Goal: Transaction & Acquisition: Purchase product/service

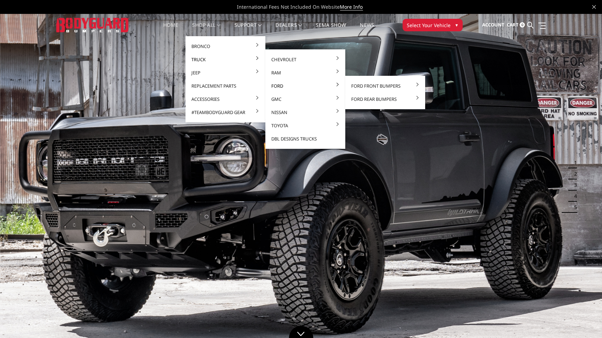
click at [279, 85] on link "Ford" at bounding box center [305, 85] width 74 height 13
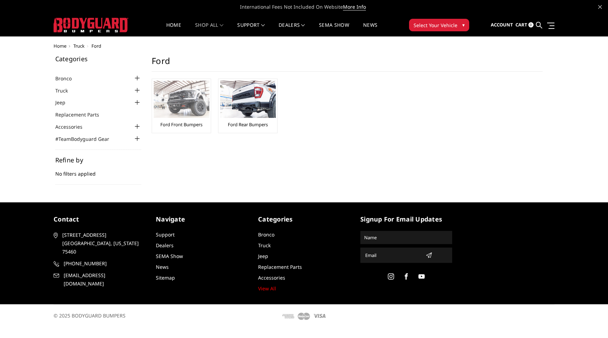
click at [180, 109] on img at bounding box center [182, 99] width 56 height 37
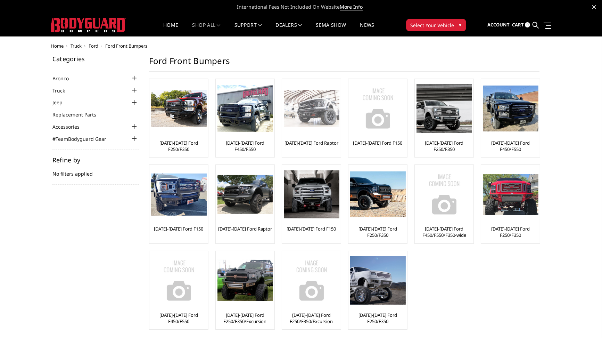
click at [315, 125] on img at bounding box center [312, 108] width 56 height 37
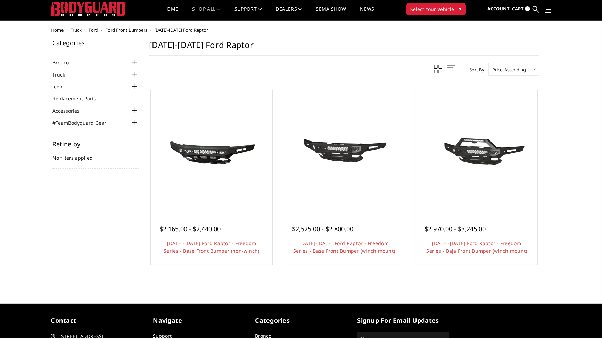
scroll to position [15, 0]
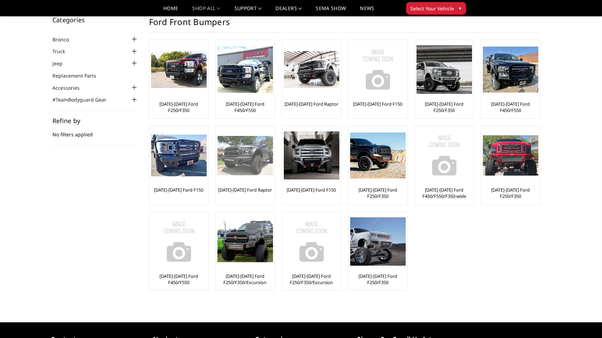
scroll to position [24, 0]
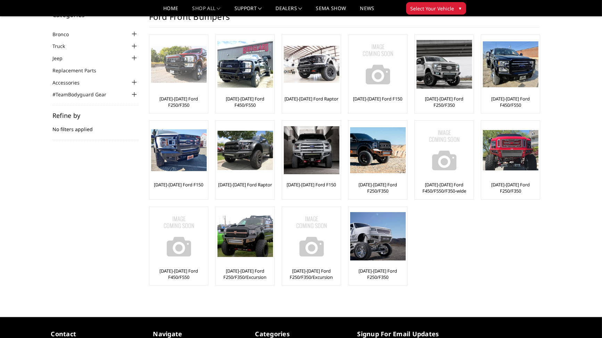
click at [176, 76] on img at bounding box center [179, 64] width 56 height 37
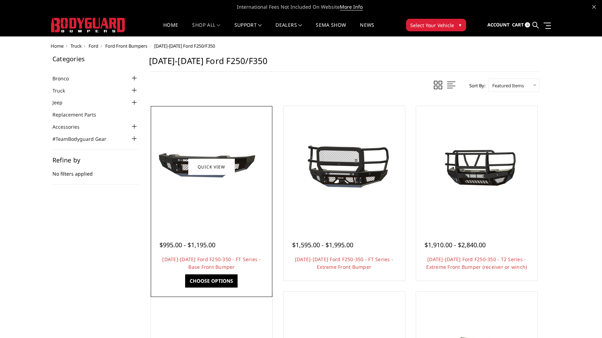
click at [231, 198] on div at bounding box center [212, 167] width 118 height 118
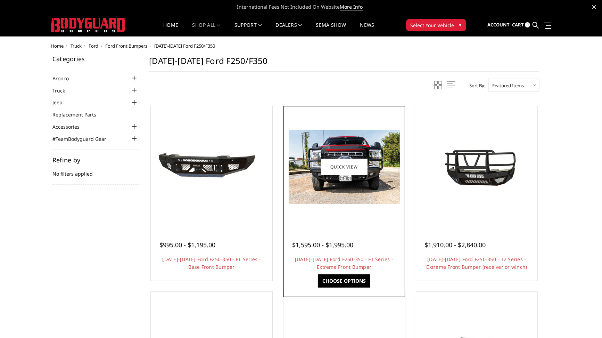
click at [381, 191] on img at bounding box center [344, 167] width 111 height 74
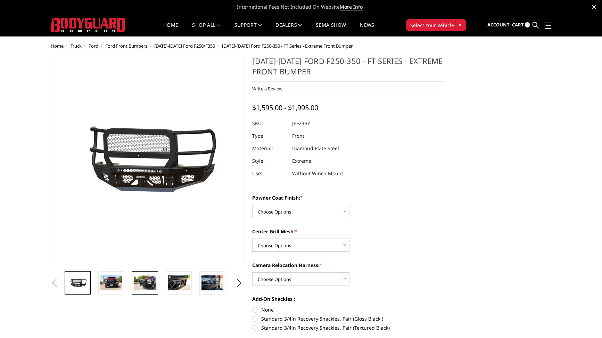
click at [141, 284] on img at bounding box center [145, 282] width 22 height 15
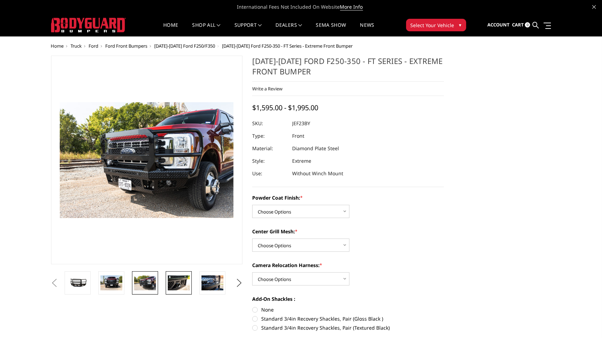
click at [174, 284] on img at bounding box center [179, 282] width 22 height 15
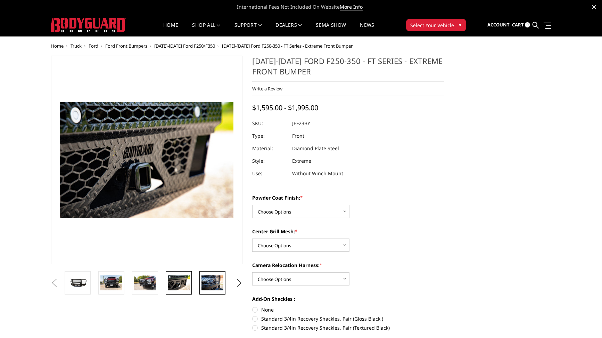
click at [216, 282] on img at bounding box center [213, 282] width 22 height 15
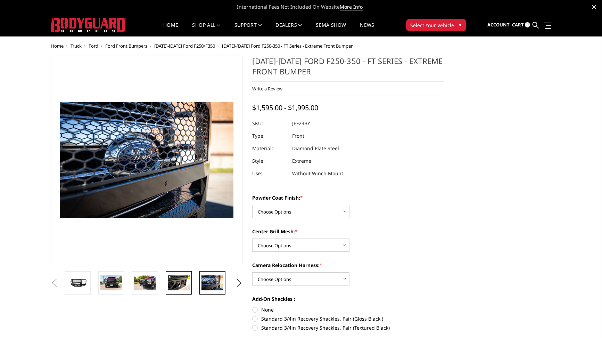
click at [185, 282] on img at bounding box center [179, 282] width 22 height 15
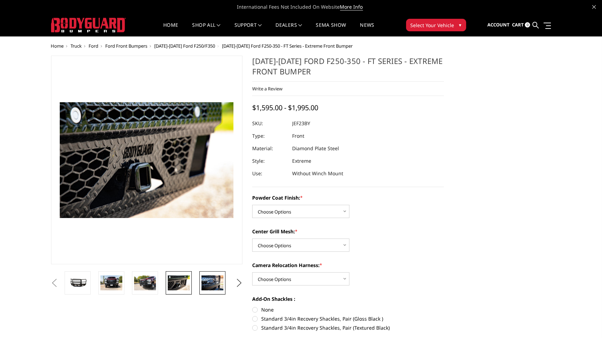
click at [206, 281] on img at bounding box center [213, 282] width 22 height 15
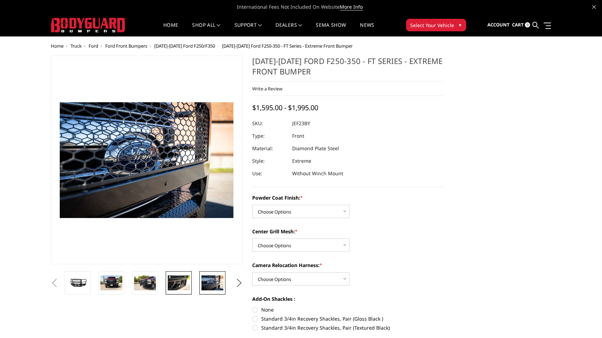
click at [177, 278] on img at bounding box center [179, 282] width 22 height 15
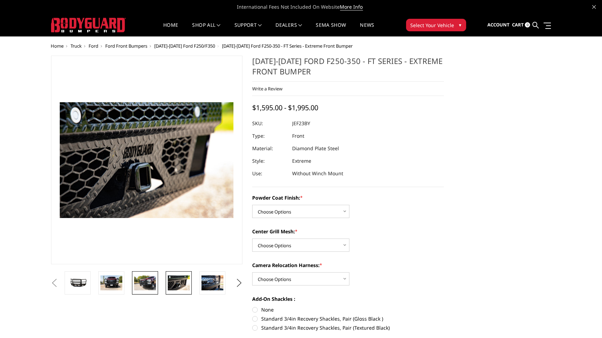
click at [149, 282] on img at bounding box center [145, 282] width 22 height 15
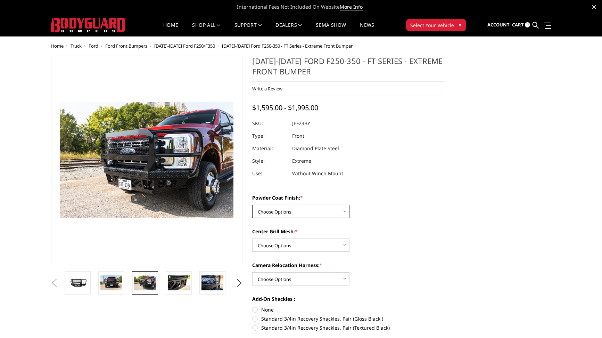
click at [335, 216] on select "Choose Options Bare Metal Gloss Black Powder Coat Textured Black Powder Coat" at bounding box center [300, 211] width 97 height 13
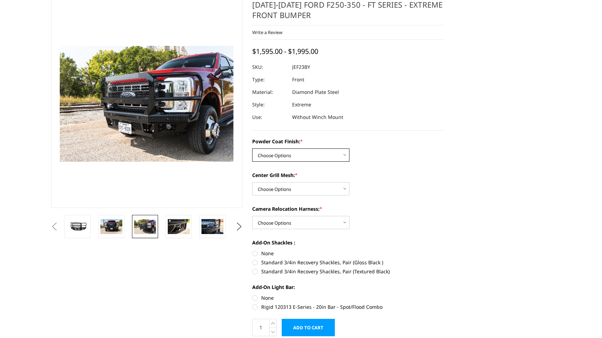
scroll to position [63, 0]
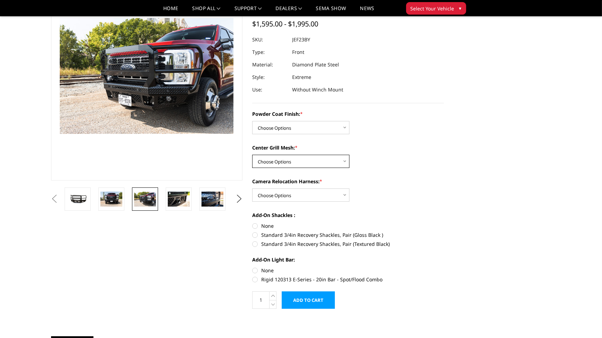
click at [314, 158] on select "Choose Options WITH Expanded Metal in Center Grill WITHOUT Expanded Metal in Ce…" at bounding box center [300, 161] width 97 height 13
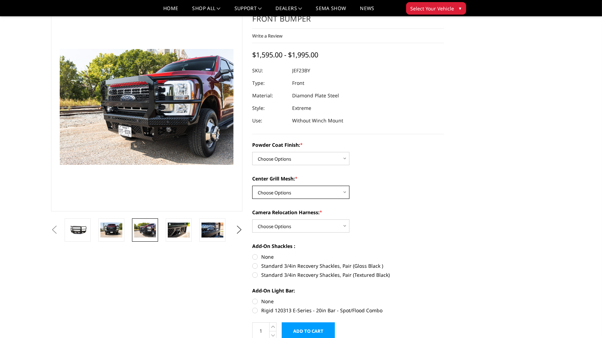
scroll to position [31, 0]
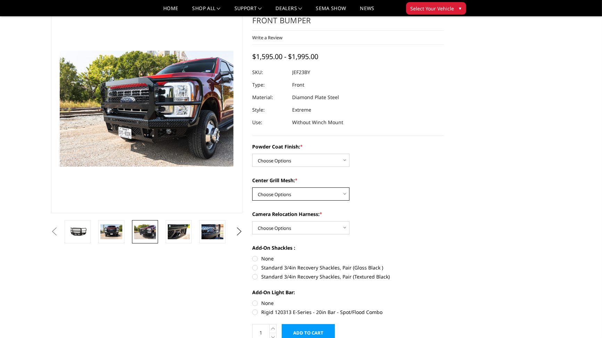
click at [314, 193] on select "Choose Options WITH Expanded Metal in Center Grill WITHOUT Expanded Metal in Ce…" at bounding box center [300, 193] width 97 height 13
select select "3267"
click at [252, 187] on select "Choose Options WITH Expanded Metal in Center Grill WITHOUT Expanded Metal in Ce…" at bounding box center [300, 193] width 97 height 13
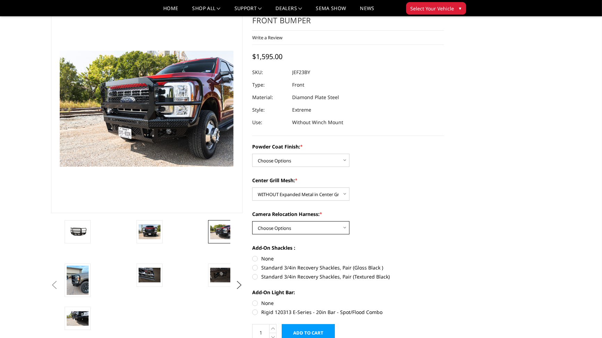
click at [299, 230] on select "Choose Options WITH Camera Relocation Harness WITHOUT Camera Relocation Harness" at bounding box center [300, 227] width 97 height 13
select select "3268"
click at [252, 221] on select "Choose Options WITH Camera Relocation Harness WITHOUT Camera Relocation Harness" at bounding box center [300, 227] width 97 height 13
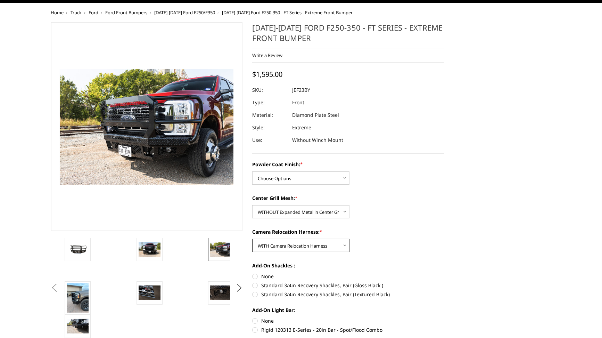
scroll to position [0, 0]
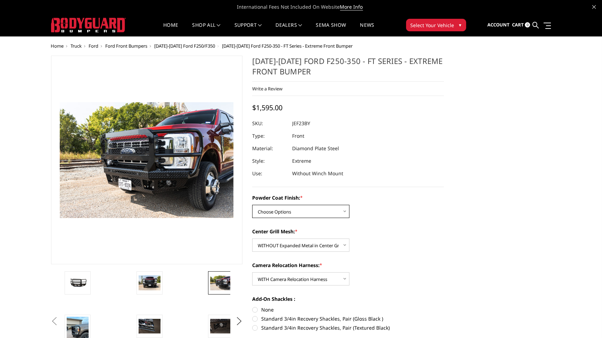
click at [332, 208] on select "Choose Options Bare Metal Gloss Black Powder Coat Textured Black Powder Coat" at bounding box center [300, 211] width 97 height 13
select select "3264"
click at [252, 205] on select "Choose Options Bare Metal Gloss Black Powder Coat Textured Black Powder Coat" at bounding box center [300, 211] width 97 height 13
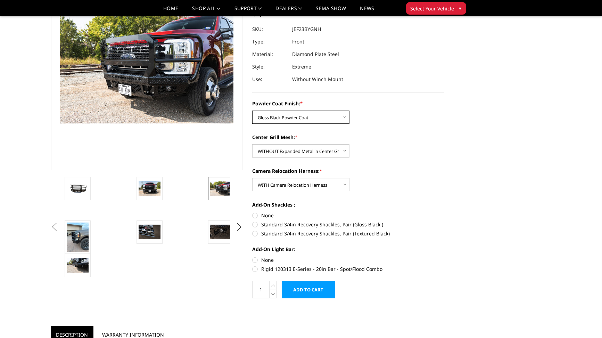
scroll to position [73, 0]
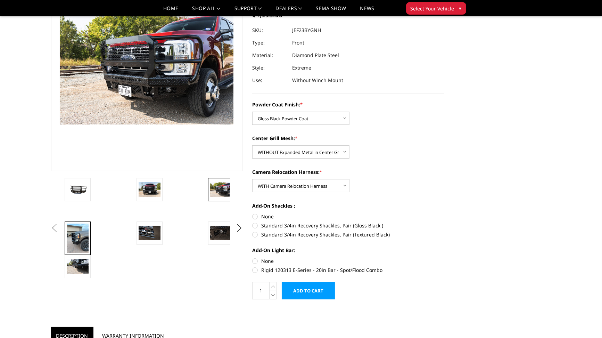
click at [79, 235] on img at bounding box center [78, 237] width 22 height 29
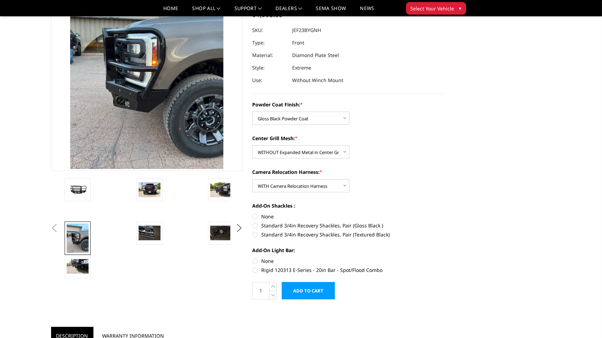
scroll to position [29, 0]
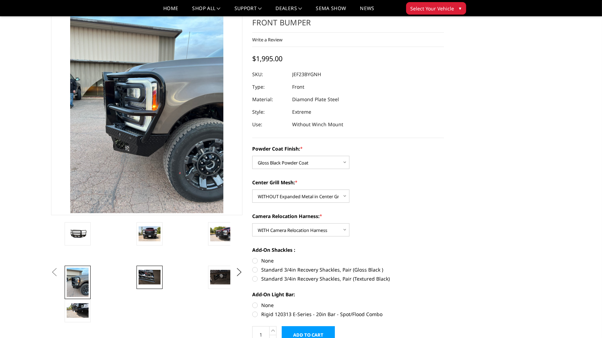
click at [143, 282] on img at bounding box center [150, 277] width 22 height 15
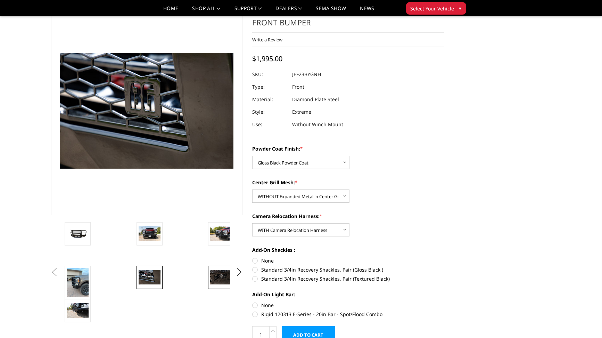
click at [218, 277] on img at bounding box center [221, 277] width 22 height 15
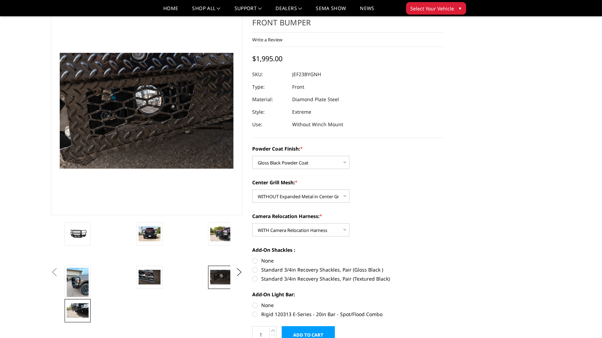
click at [66, 313] on link at bounding box center [78, 310] width 26 height 23
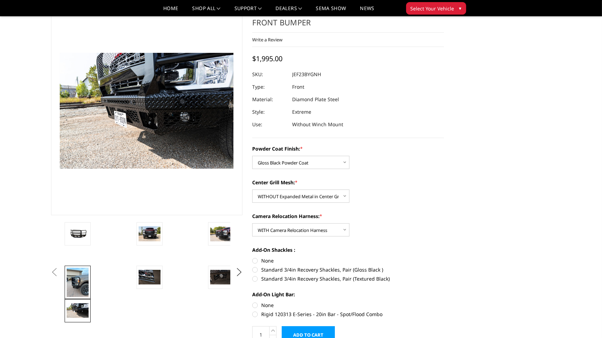
click at [72, 283] on img at bounding box center [78, 282] width 22 height 29
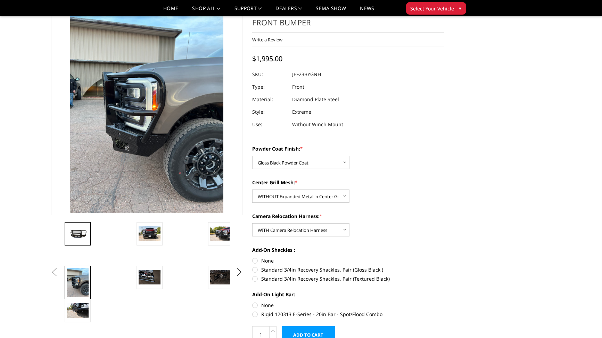
click at [76, 238] on img at bounding box center [78, 234] width 22 height 10
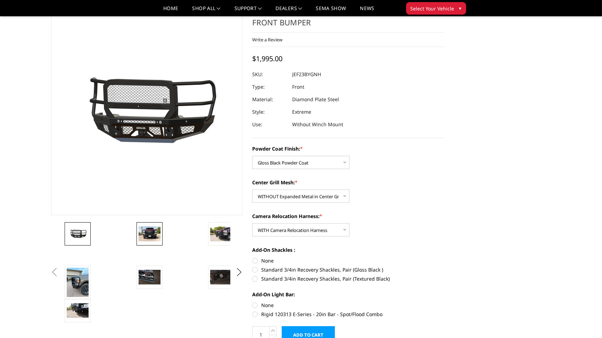
click at [150, 230] on img at bounding box center [150, 233] width 22 height 15
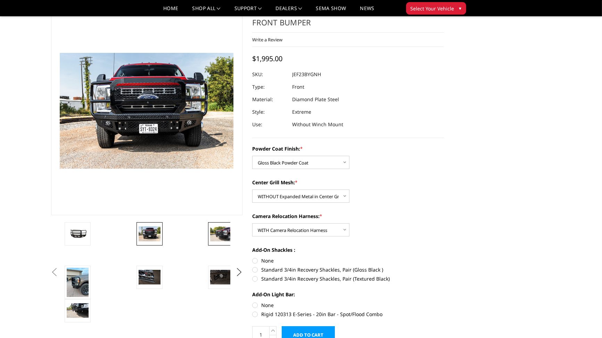
click at [221, 231] on img at bounding box center [221, 233] width 22 height 15
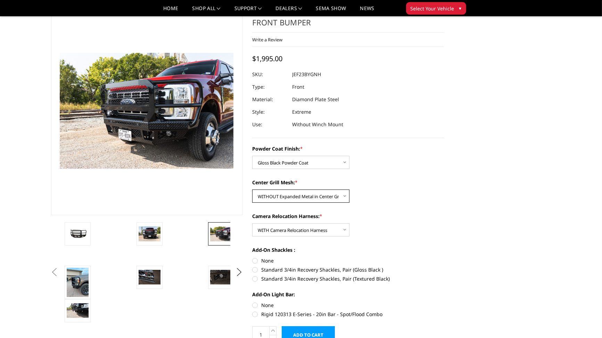
click at [337, 195] on select "Choose Options WITH Expanded Metal in Center Grill WITHOUT Expanded Metal in Ce…" at bounding box center [300, 195] width 97 height 13
click at [252, 189] on select "Choose Options WITH Expanded Metal in Center Grill WITHOUT Expanded Metal in Ce…" at bounding box center [300, 195] width 97 height 13
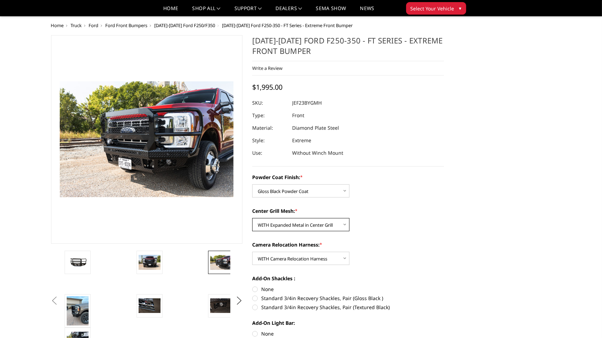
scroll to position [54, 0]
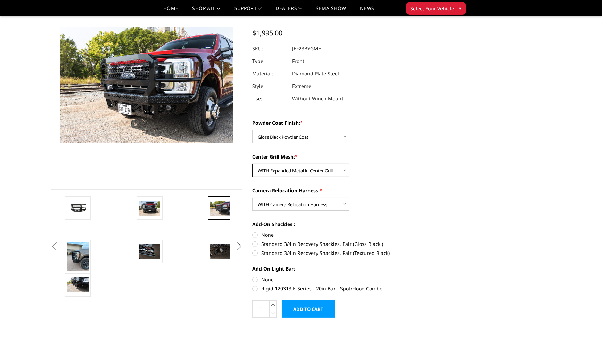
click at [346, 172] on select "Choose Options WITH Expanded Metal in Center Grill WITHOUT Expanded Metal in Ce…" at bounding box center [300, 170] width 97 height 13
select select "3267"
click at [252, 164] on select "Choose Options WITH Expanded Metal in Center Grill WITHOUT Expanded Metal in Ce…" at bounding box center [300, 170] width 97 height 13
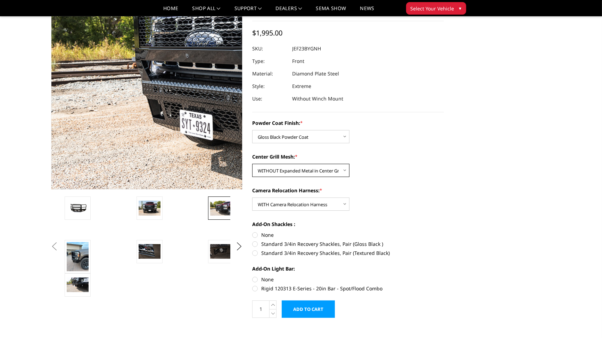
scroll to position [0, 0]
